Goal: Task Accomplishment & Management: Use online tool/utility

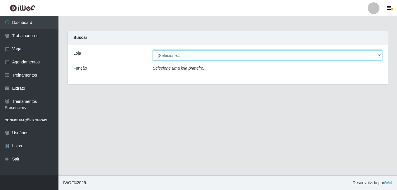
click at [245, 59] on select "[Selecione...] Extremoz Supermercados" at bounding box center [268, 55] width 230 height 10
select select "519"
click at [153, 50] on select "[Selecione...] Extremoz Supermercados" at bounding box center [268, 55] width 230 height 10
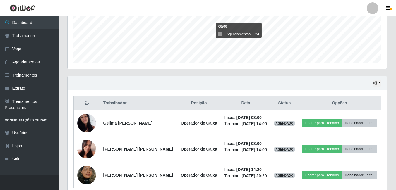
scroll to position [172, 0]
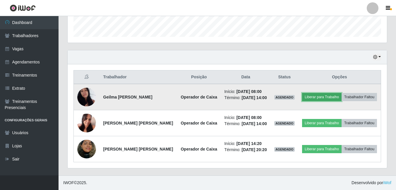
click at [330, 98] on button "Liberar para Trabalho" at bounding box center [322, 97] width 40 height 8
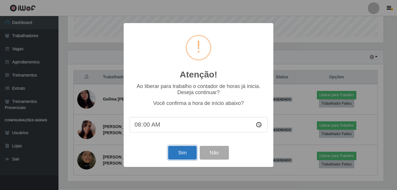
click at [184, 155] on button "Sim" at bounding box center [182, 153] width 28 height 14
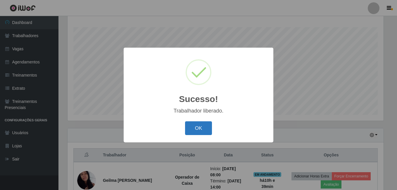
click at [201, 124] on button "OK" at bounding box center [198, 128] width 27 height 14
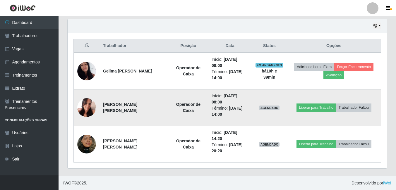
scroll to position [204, 0]
click at [310, 108] on button "Liberar para Trabalho" at bounding box center [316, 107] width 40 height 8
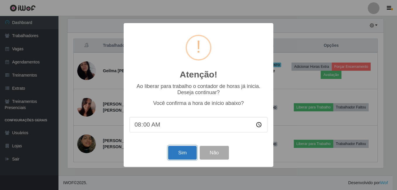
click at [175, 157] on button "Sim" at bounding box center [182, 153] width 28 height 14
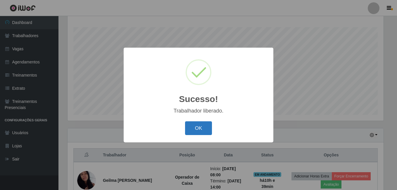
click at [202, 129] on button "OK" at bounding box center [198, 128] width 27 height 14
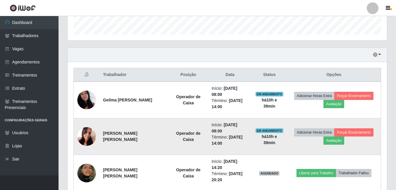
scroll to position [182, 0]
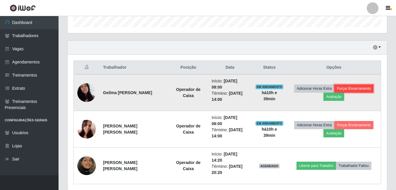
click at [353, 90] on button "Forçar Encerramento" at bounding box center [353, 89] width 39 height 8
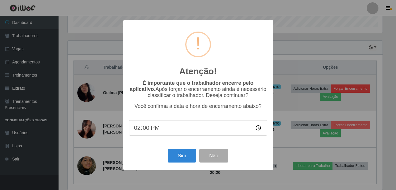
scroll to position [121, 316]
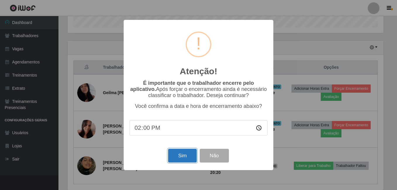
click at [180, 155] on button "Sim" at bounding box center [182, 156] width 28 height 14
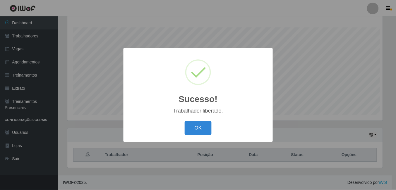
scroll to position [0, 0]
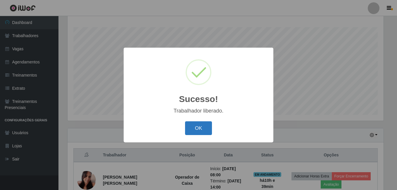
click at [201, 130] on button "OK" at bounding box center [198, 128] width 27 height 14
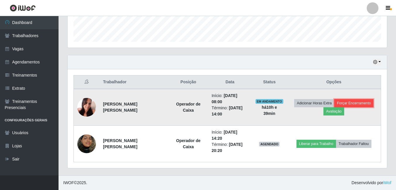
click at [349, 106] on button "Forçar Encerramento" at bounding box center [353, 103] width 39 height 8
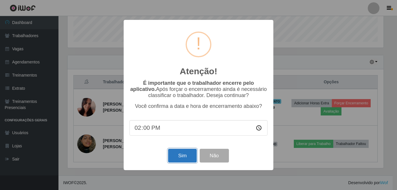
click at [184, 156] on button "Sim" at bounding box center [182, 156] width 28 height 14
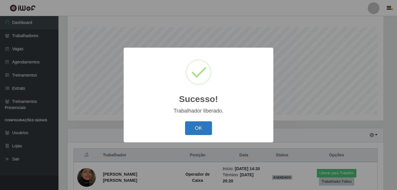
click at [188, 129] on button "OK" at bounding box center [198, 128] width 27 height 14
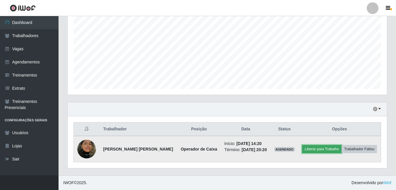
click at [325, 152] on button "Liberar para Trabalho" at bounding box center [322, 149] width 40 height 8
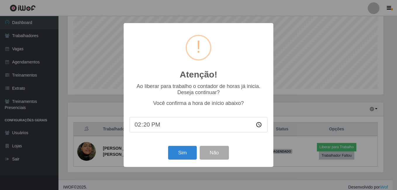
click at [147, 126] on input "14:20" at bounding box center [199, 125] width 138 height 16
type input "14:30"
click at [171, 150] on button "Sim" at bounding box center [182, 153] width 28 height 14
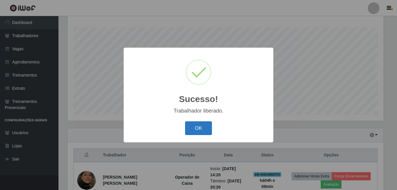
click at [203, 127] on button "OK" at bounding box center [198, 128] width 27 height 14
